Goal: Task Accomplishment & Management: Use online tool/utility

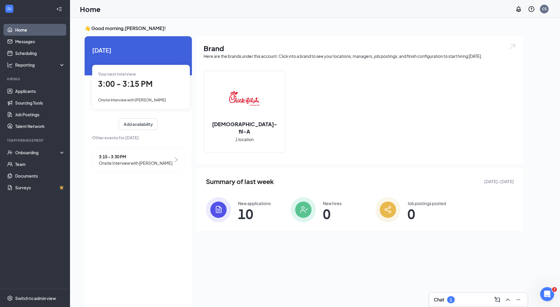
click at [128, 72] on span "Your next interview" at bounding box center [117, 73] width 38 height 5
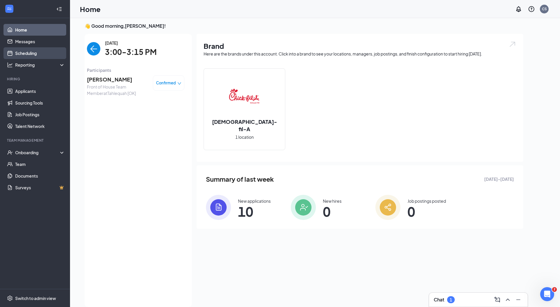
click at [37, 56] on link "Scheduling" at bounding box center [40, 53] width 50 height 12
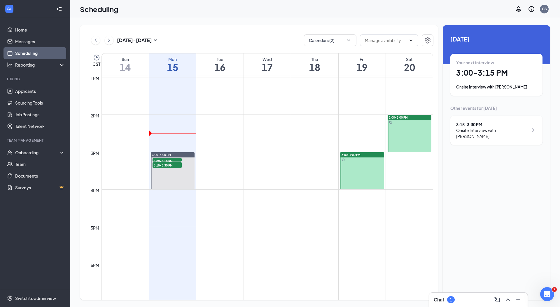
scroll to position [484, 0]
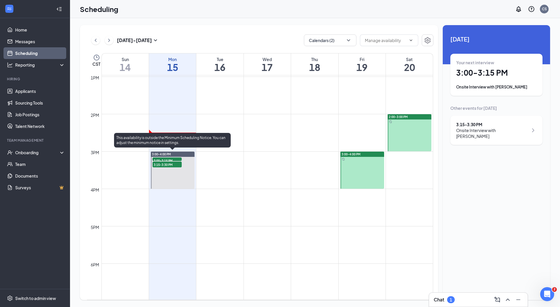
click at [173, 158] on span "3:00-3:15 PM" at bounding box center [167, 160] width 29 height 6
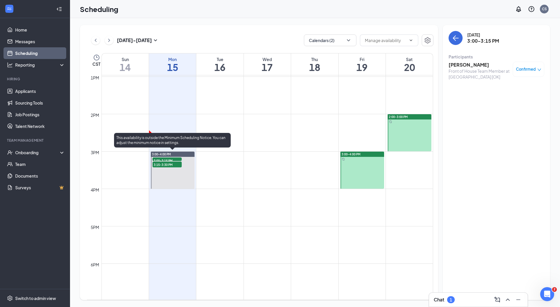
click at [170, 165] on span "3:15-3:30 PM" at bounding box center [167, 164] width 29 height 6
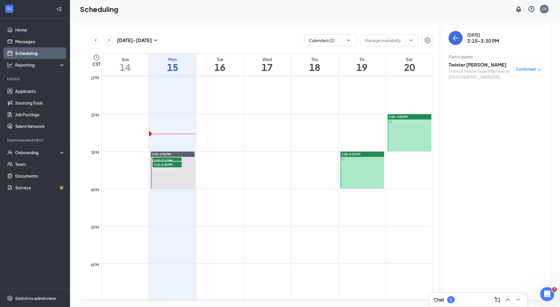
drag, startPoint x: 171, startPoint y: 164, endPoint x: 161, endPoint y: 230, distance: 67.0
click at [161, 230] on div "12am 1am 2am 3am 4am 5am 6am 7am 8am 9am 10am 11am 12pm 1pm 2pm 3pm 4pm 5pm 6pm…" at bounding box center [260, 39] width 346 height 897
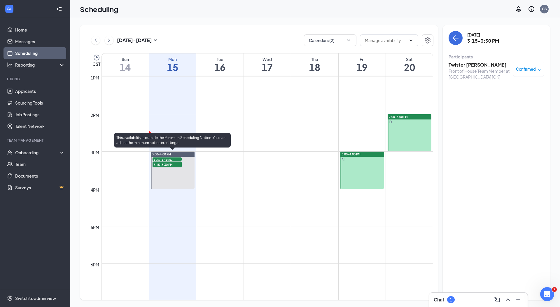
click at [165, 164] on span "3:15-3:30 PM" at bounding box center [167, 164] width 29 height 6
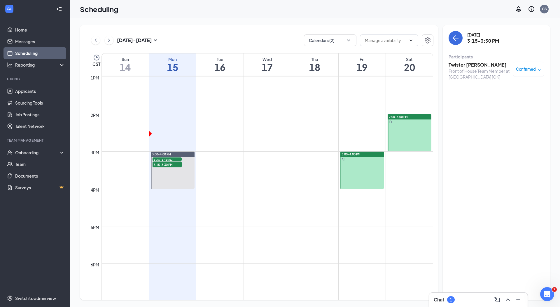
click at [463, 73] on div "Front of House Team Member at [GEOGRAPHIC_DATA] [OK]" at bounding box center [479, 74] width 61 height 12
click at [478, 40] on h3 "3:15-3:30 PM" at bounding box center [484, 41] width 32 height 6
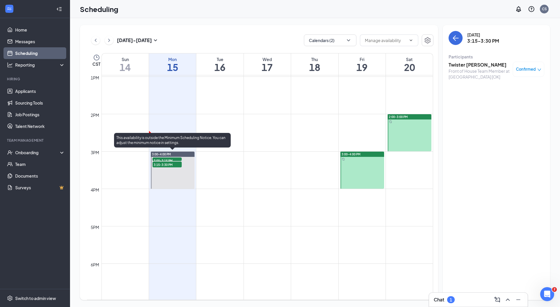
click at [162, 163] on span "3:15-3:30 PM" at bounding box center [167, 164] width 29 height 6
click at [165, 166] on span "3:15-3:30 PM" at bounding box center [167, 164] width 29 height 6
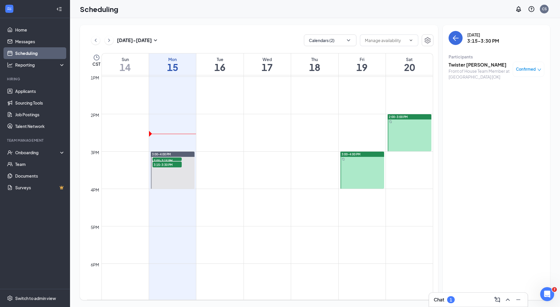
drag, startPoint x: 165, startPoint y: 166, endPoint x: 154, endPoint y: 240, distance: 75.3
click at [154, 240] on div "12am 1am 2am 3am 4am 5am 6am 7am 8am 9am 10am 11am 12pm 1pm 2pm 3pm 4pm 5pm 6pm…" at bounding box center [260, 39] width 346 height 897
